Goal: Information Seeking & Learning: Learn about a topic

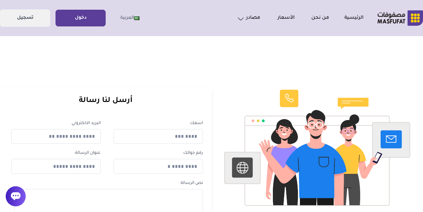
click at [78, 15] on link "دخول" at bounding box center [80, 18] width 49 height 15
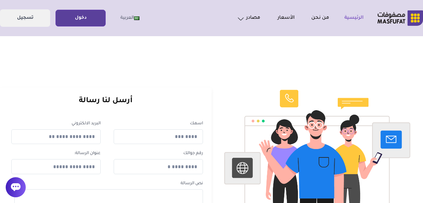
click at [349, 17] on link "الرئيسية" at bounding box center [346, 18] width 34 height 8
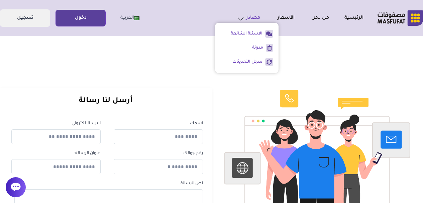
click at [244, 18] on link "مصادر" at bounding box center [243, 17] width 34 height 9
click at [278, 16] on link "الأسعار" at bounding box center [277, 18] width 34 height 8
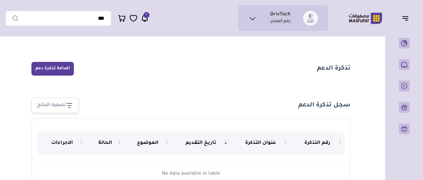
click at [145, 20] on icon at bounding box center [145, 18] width 8 height 8
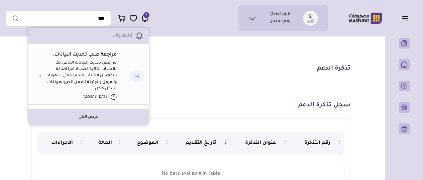
click at [234, 66] on section "تذكرة الدعم اضافة تذكرة دعم" at bounding box center [190, 69] width 319 height 14
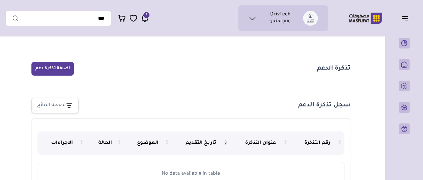
click at [112, 98] on nav "سجل تذكرة الدعم تصفية النتائج جميع التذاكر تذاكر الدعم المفتوحة تذاكر الدعم الم…" at bounding box center [190, 105] width 319 height 15
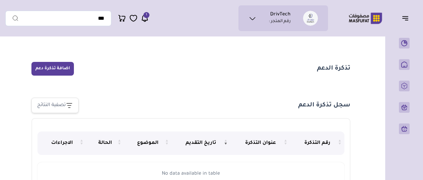
click at [259, 20] on ul "DrivTech رقم المتجر :" at bounding box center [283, 18] width 79 height 15
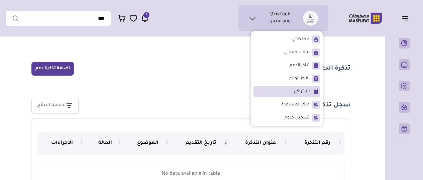
click at [298, 96] on li "اشتراكي" at bounding box center [286, 91] width 67 height 11
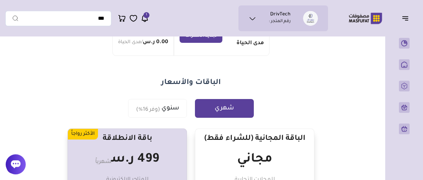
scroll to position [147, 0]
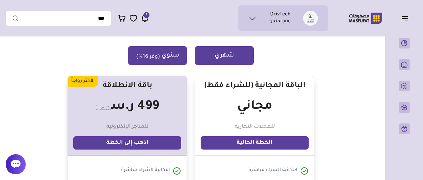
click at [175, 57] on button "سنوي (وفر 16%)" at bounding box center [157, 55] width 59 height 19
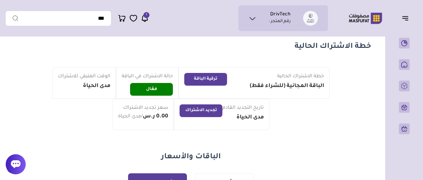
scroll to position [0, 0]
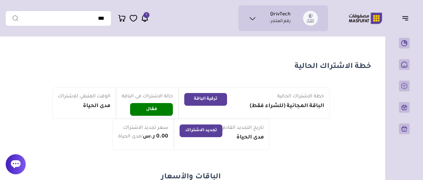
click at [403, 17] on icon "button" at bounding box center [405, 18] width 8 height 8
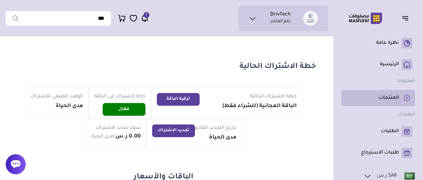
click at [369, 94] on link "المنتجات" at bounding box center [378, 98] width 68 height 11
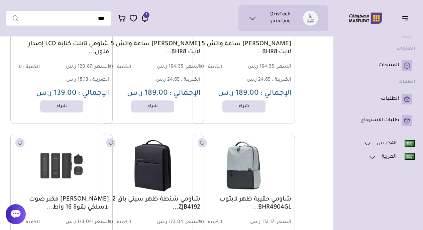
scroll to position [13818, 0]
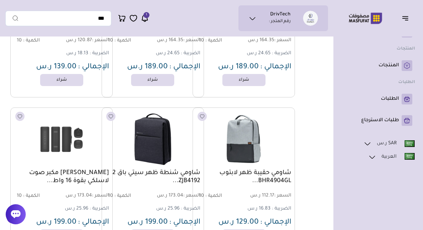
click at [375, 153] on icon at bounding box center [372, 157] width 8 height 8
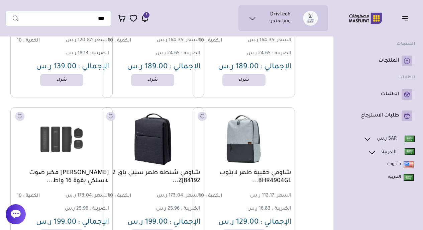
click at [368, 171] on ul "english ال[DEMOGRAPHIC_DATA]" at bounding box center [378, 170] width 74 height 25
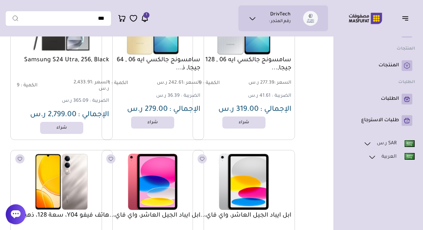
scroll to position [16145, 0]
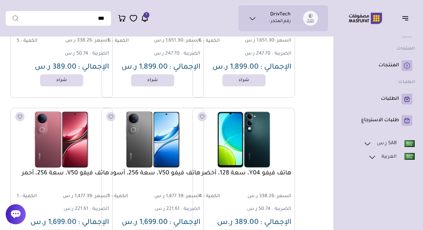
click at [338, 141] on div "نظرة عامة" at bounding box center [378, 115] width 90 height 230
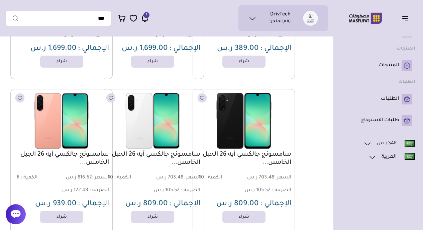
scroll to position [0, 0]
drag, startPoint x: 297, startPoint y: 183, endPoint x: 320, endPoint y: 230, distance: 51.7
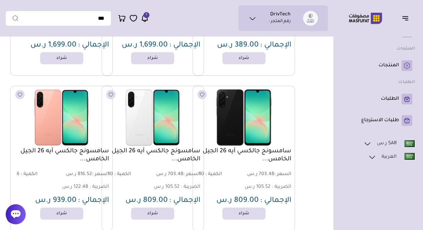
scroll to position [16496, 0]
